Goal: Information Seeking & Learning: Learn about a topic

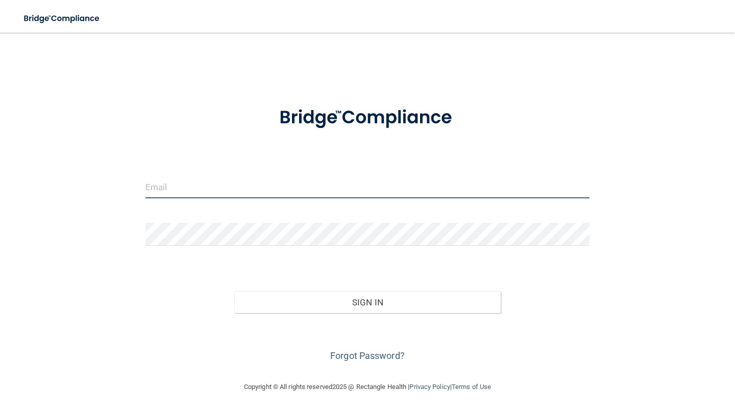
click at [234, 190] on input "email" at bounding box center [367, 187] width 444 height 23
type input "[EMAIL_ADDRESS][DOMAIN_NAME]"
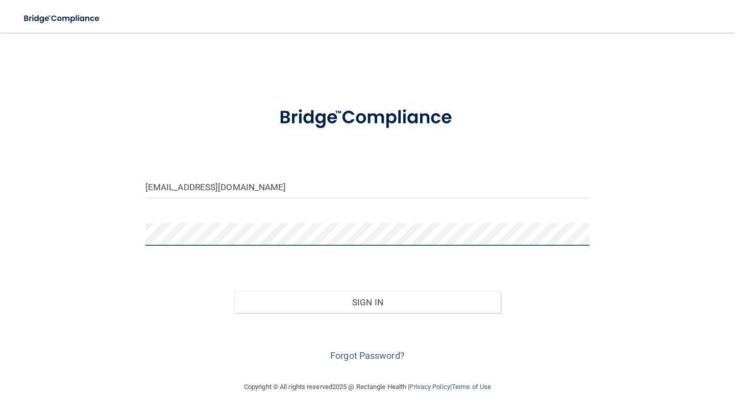
click at [234, 291] on button "Sign In" at bounding box center [367, 302] width 266 height 22
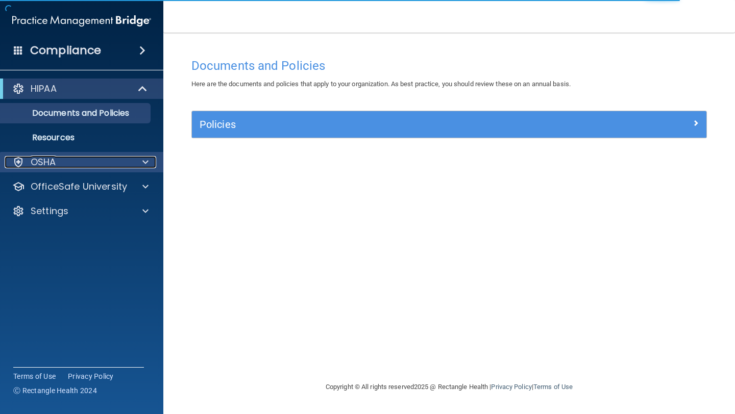
click at [130, 162] on div "OSHA" at bounding box center [68, 162] width 127 height 12
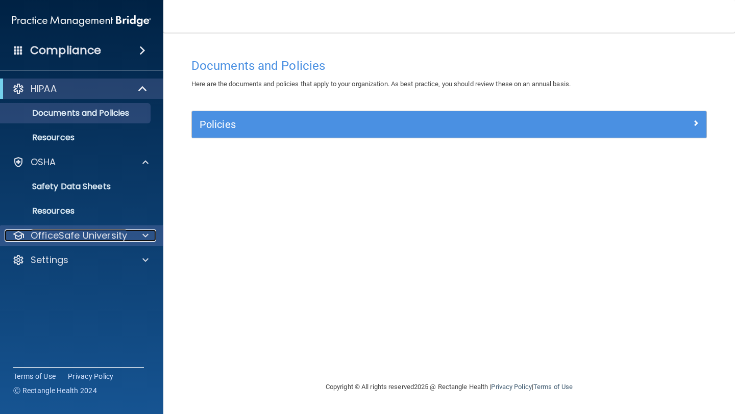
click at [115, 238] on p "OfficeSafe University" at bounding box center [79, 236] width 96 height 12
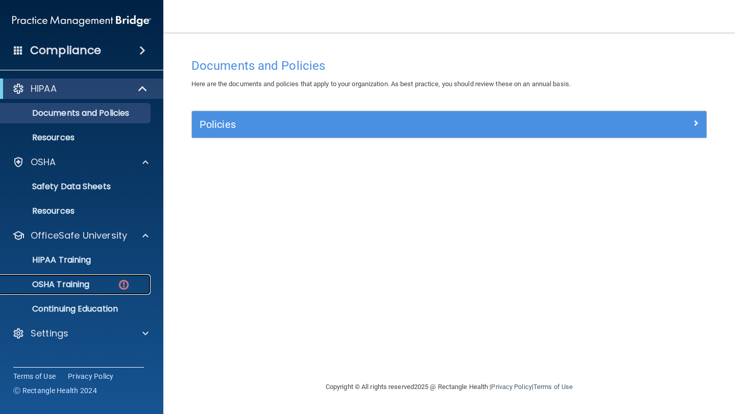
click at [110, 281] on div "OSHA Training" at bounding box center [76, 285] width 139 height 10
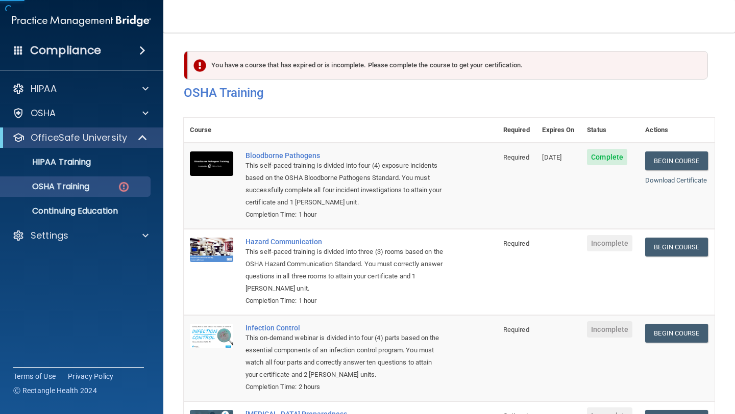
click at [277, 147] on td "Bloodborne Pathogens This self-paced training is divided into four (4) exposure…" at bounding box center [368, 186] width 258 height 86
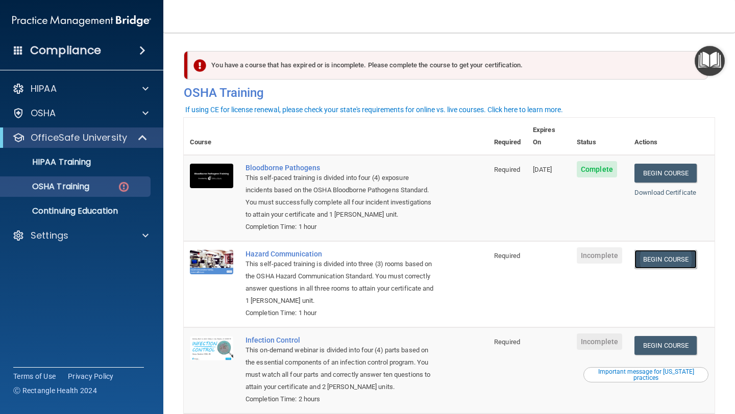
click at [666, 251] on link "Begin Course" at bounding box center [665, 259] width 62 height 19
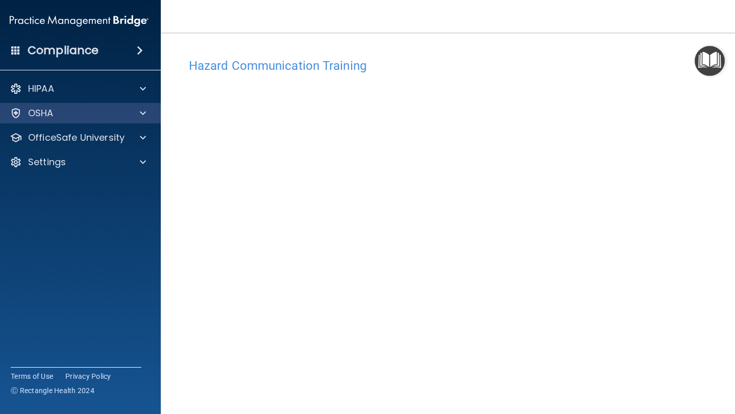
click at [66, 119] on div "OSHA" at bounding box center [79, 113] width 164 height 20
click at [102, 116] on div "OSHA" at bounding box center [65, 113] width 127 height 12
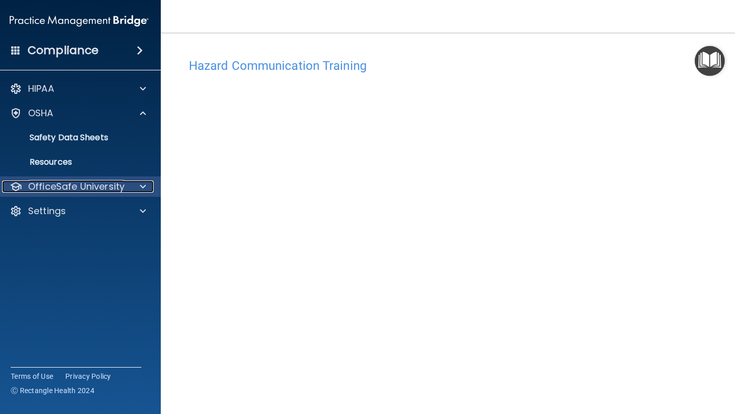
click at [129, 191] on div at bounding box center [142, 187] width 26 height 12
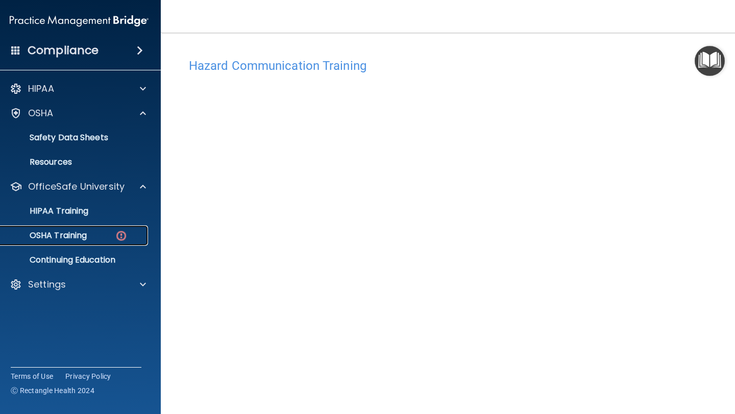
click at [119, 238] on img at bounding box center [121, 236] width 13 height 13
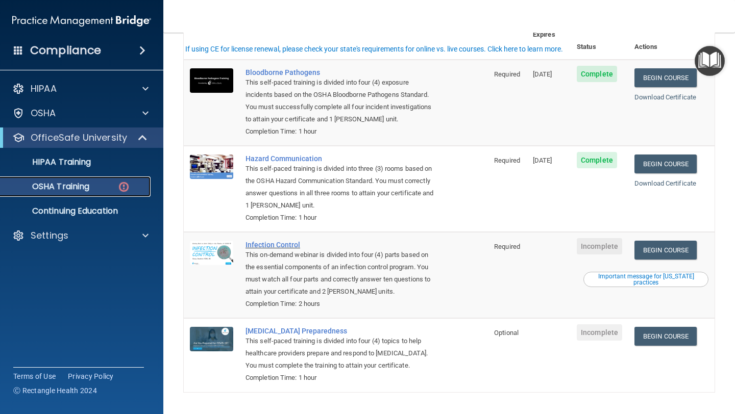
scroll to position [115, 0]
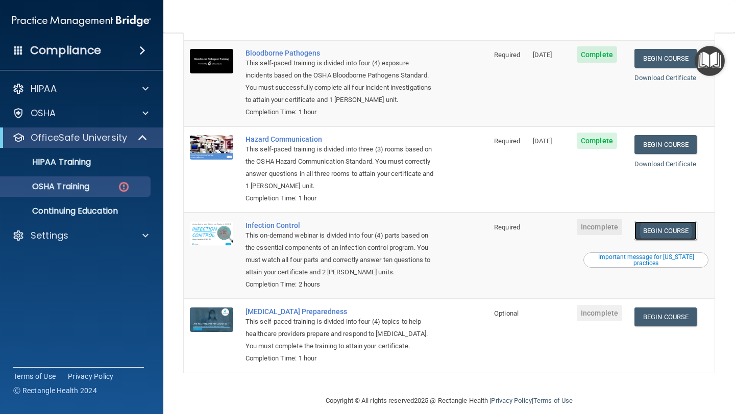
click at [681, 221] on link "Begin Course" at bounding box center [665, 230] width 62 height 19
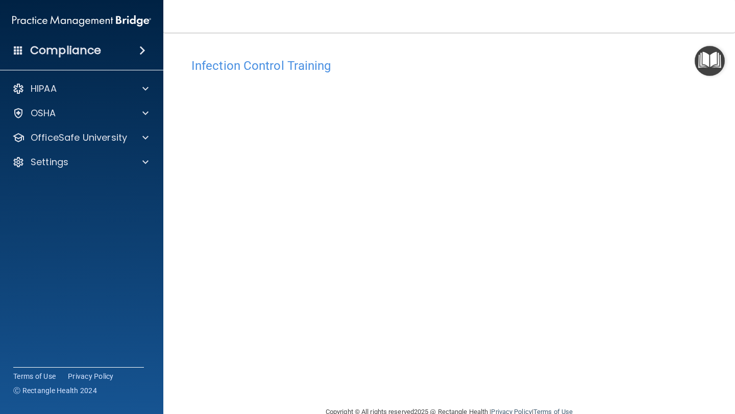
click at [64, 126] on div "HIPAA Documents and Policies Report an Incident Business Associates Emergency P…" at bounding box center [82, 128] width 164 height 106
click at [60, 116] on div "OSHA" at bounding box center [68, 113] width 127 height 12
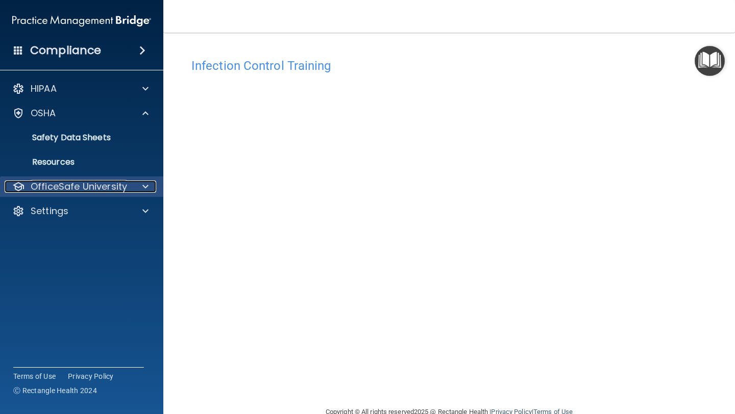
click at [79, 181] on p "OfficeSafe University" at bounding box center [79, 187] width 96 height 12
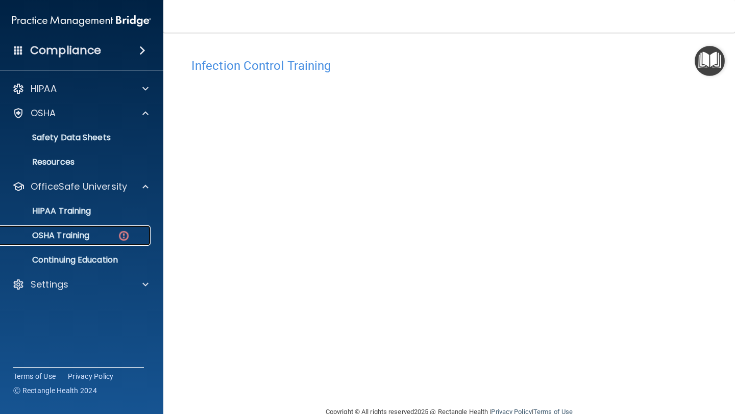
click at [94, 243] on link "OSHA Training" at bounding box center [70, 236] width 161 height 20
